Goal: Find specific page/section: Find specific page/section

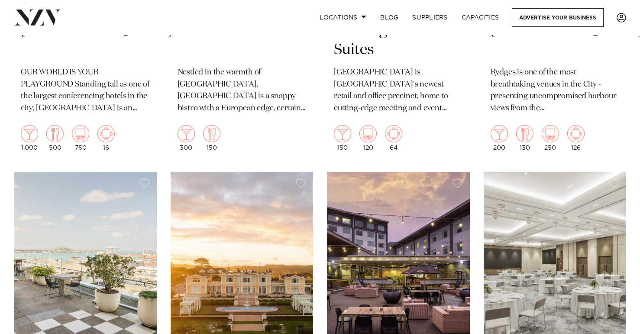
scroll to position [319, 0]
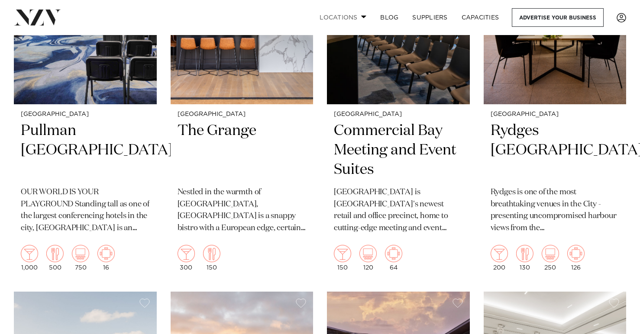
click at [333, 15] on link "Locations" at bounding box center [343, 17] width 61 height 19
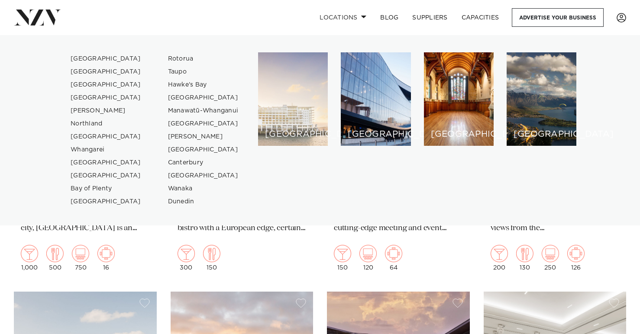
click at [292, 134] on h6 "[GEOGRAPHIC_DATA]" at bounding box center [293, 134] width 56 height 9
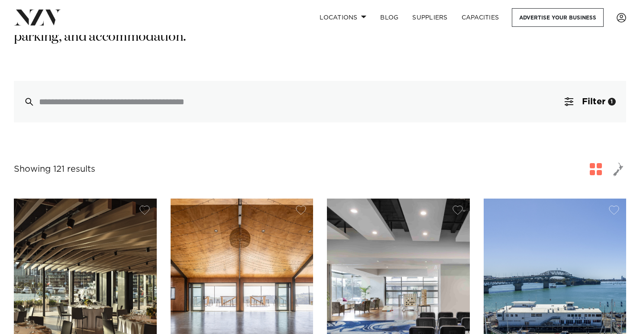
scroll to position [182, 0]
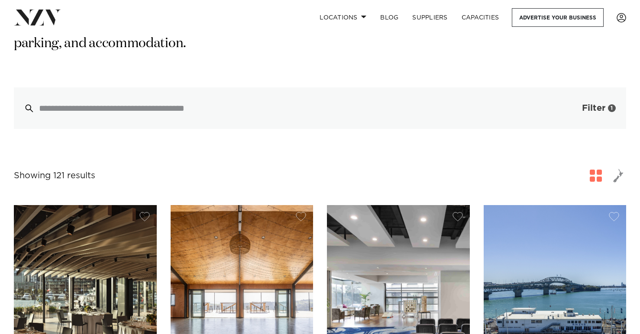
click at [596, 104] on span "Filter" at bounding box center [593, 108] width 23 height 9
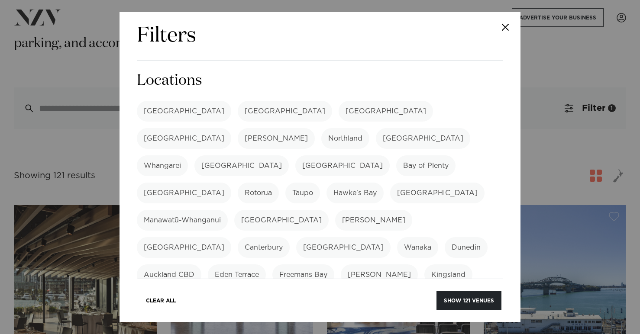
click at [505, 29] on button "Close" at bounding box center [505, 27] width 30 height 30
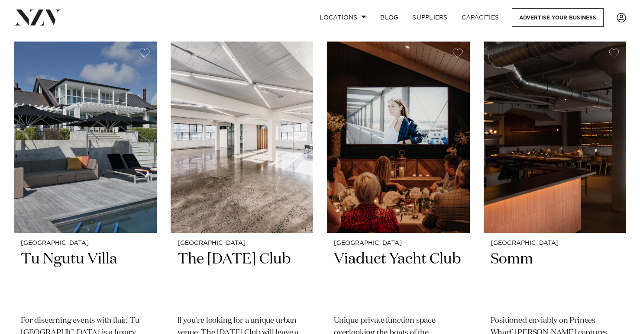
scroll to position [9086, 0]
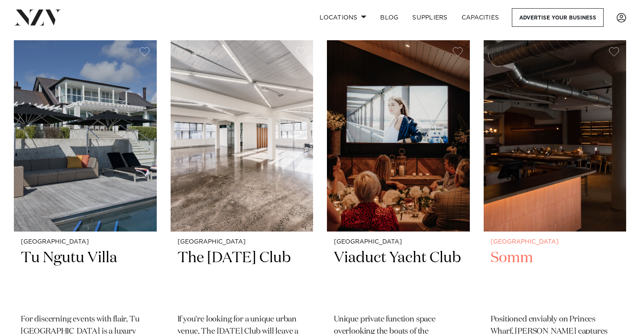
click at [537, 128] on img at bounding box center [555, 135] width 143 height 191
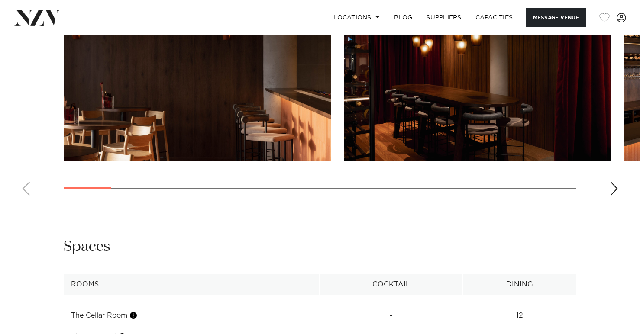
scroll to position [927, 0]
